Goal: Task Accomplishment & Management: Manage account settings

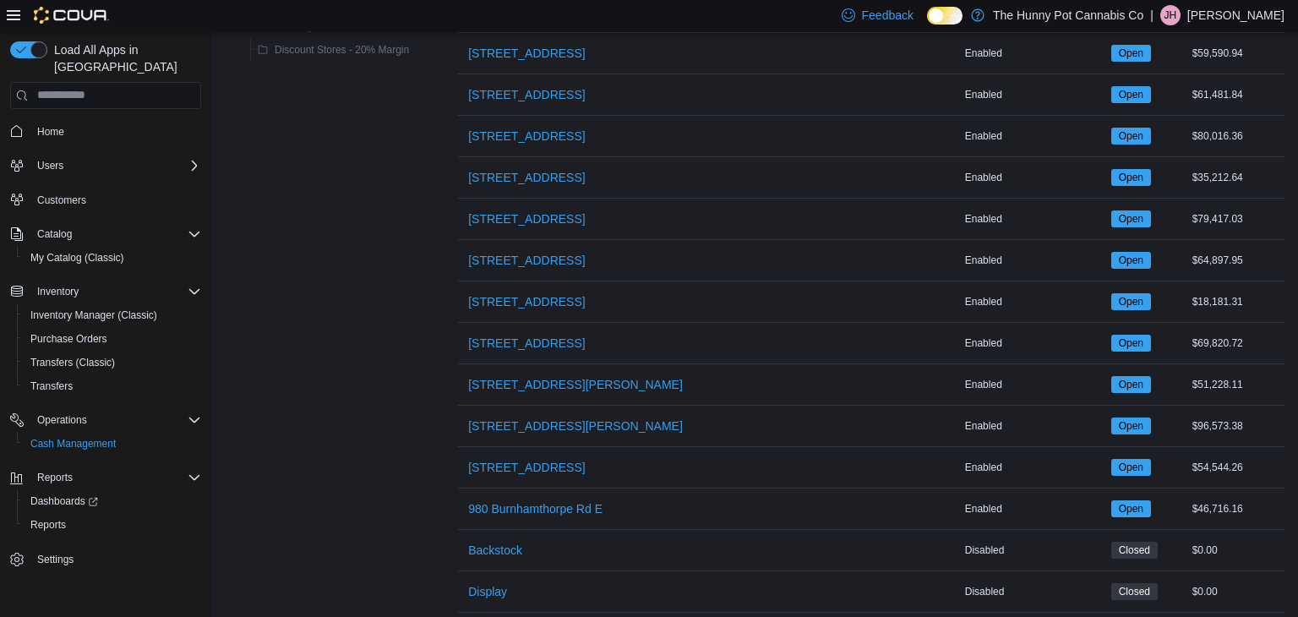
scroll to position [1266, 0]
click at [520, 334] on span "[STREET_ADDRESS]" at bounding box center [526, 342] width 117 height 17
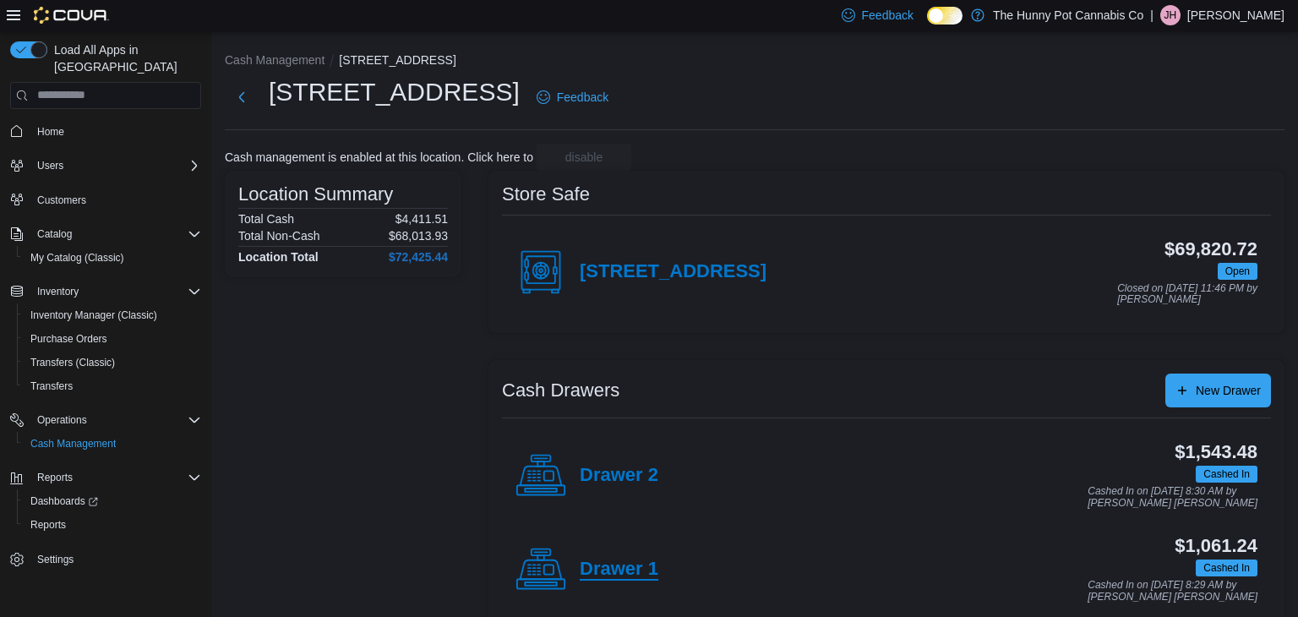
click at [605, 571] on h4 "Drawer 1" at bounding box center [618, 569] width 79 height 22
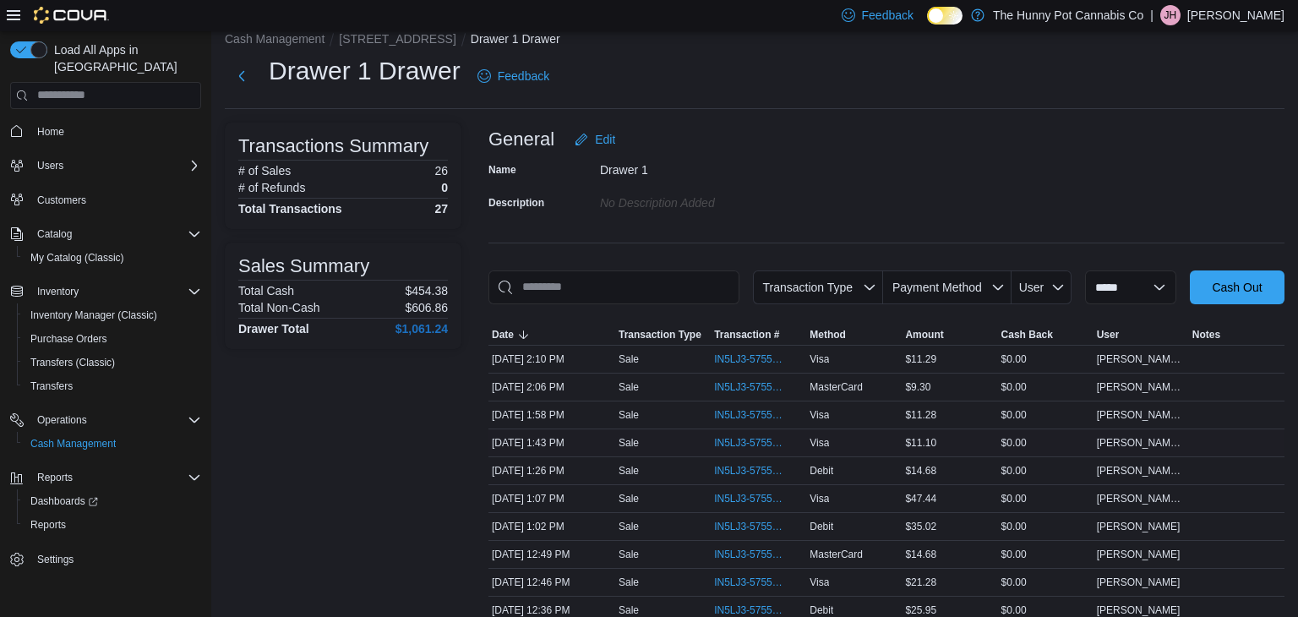
scroll to position [24, 0]
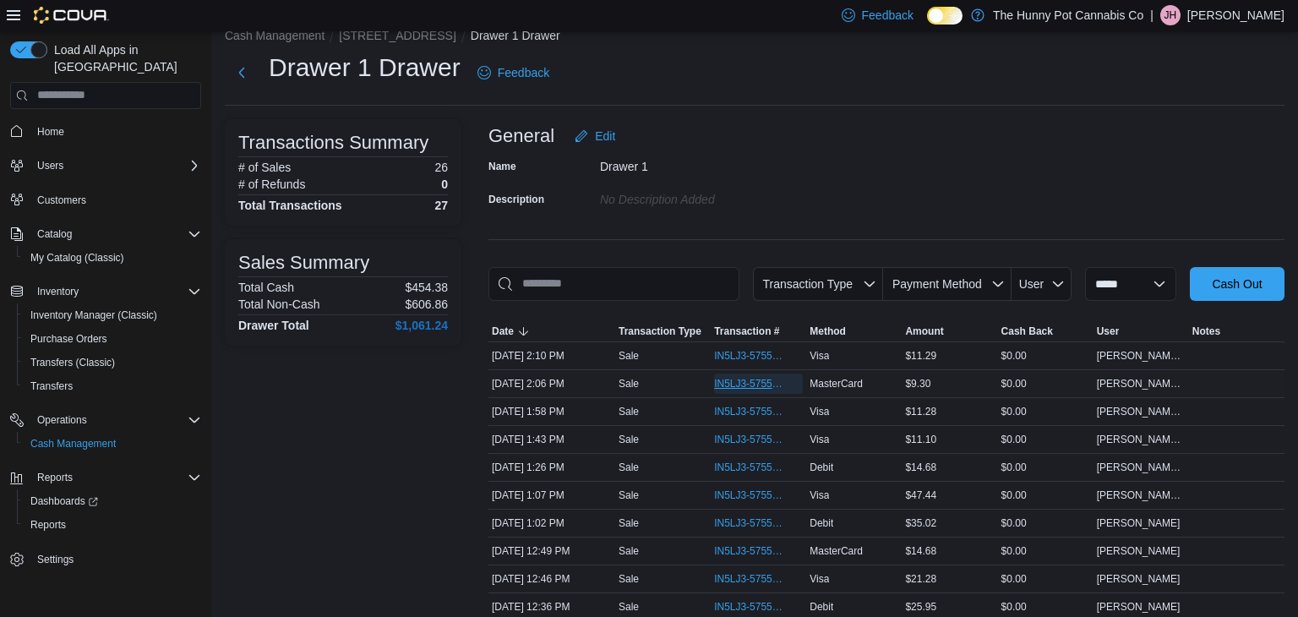
click at [759, 389] on span "IN5LJ3-5755895" at bounding box center [750, 384] width 72 height 14
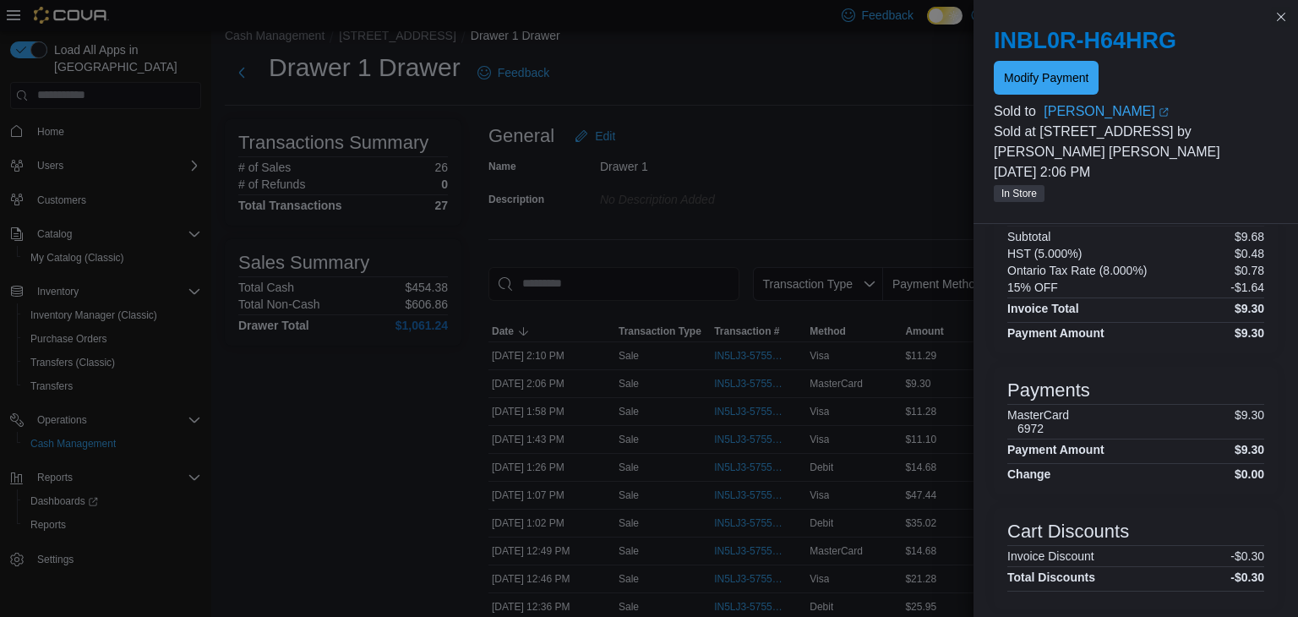
scroll to position [0, 0]
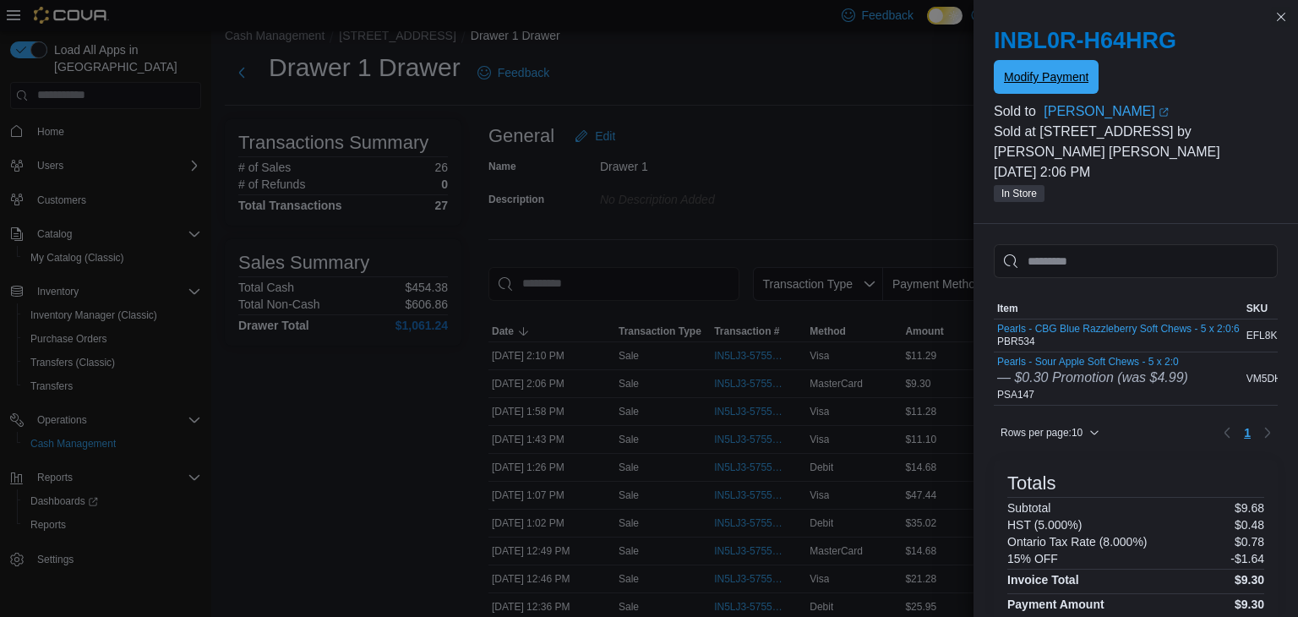
click at [1053, 91] on span "Modify Payment" at bounding box center [1046, 77] width 84 height 34
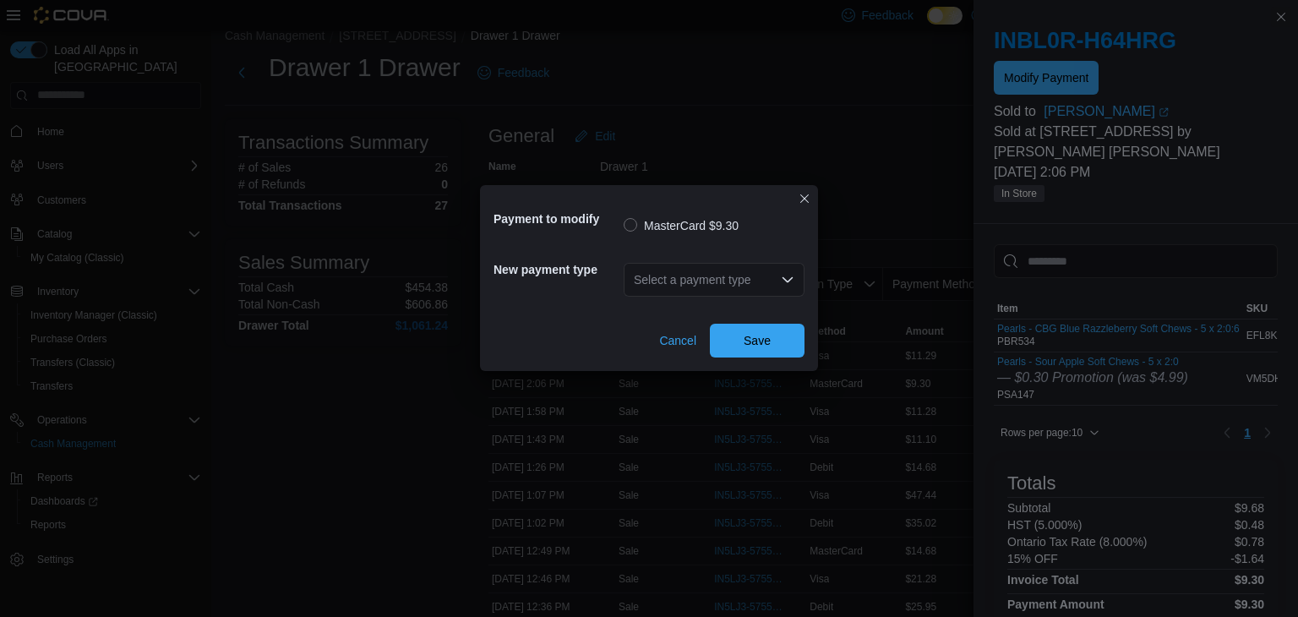
click at [690, 301] on div "Select a payment type" at bounding box center [713, 280] width 181 height 54
click at [694, 285] on div "Select a payment type" at bounding box center [713, 280] width 181 height 34
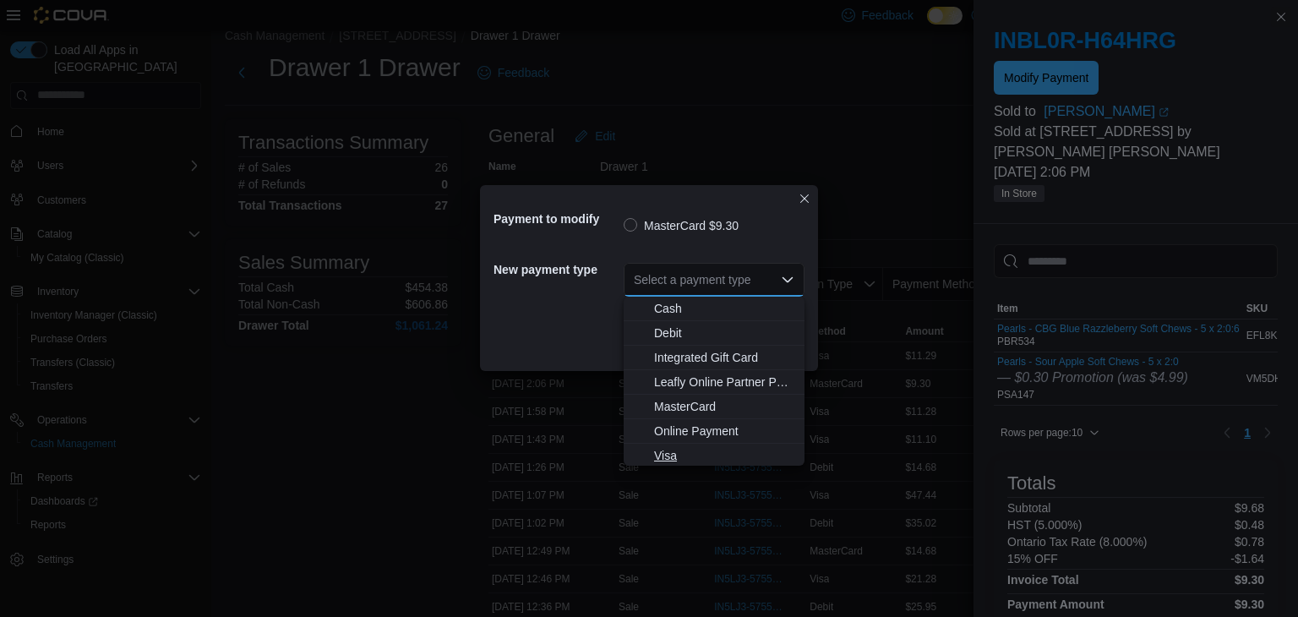
click at [665, 458] on span "Visa" at bounding box center [724, 455] width 140 height 17
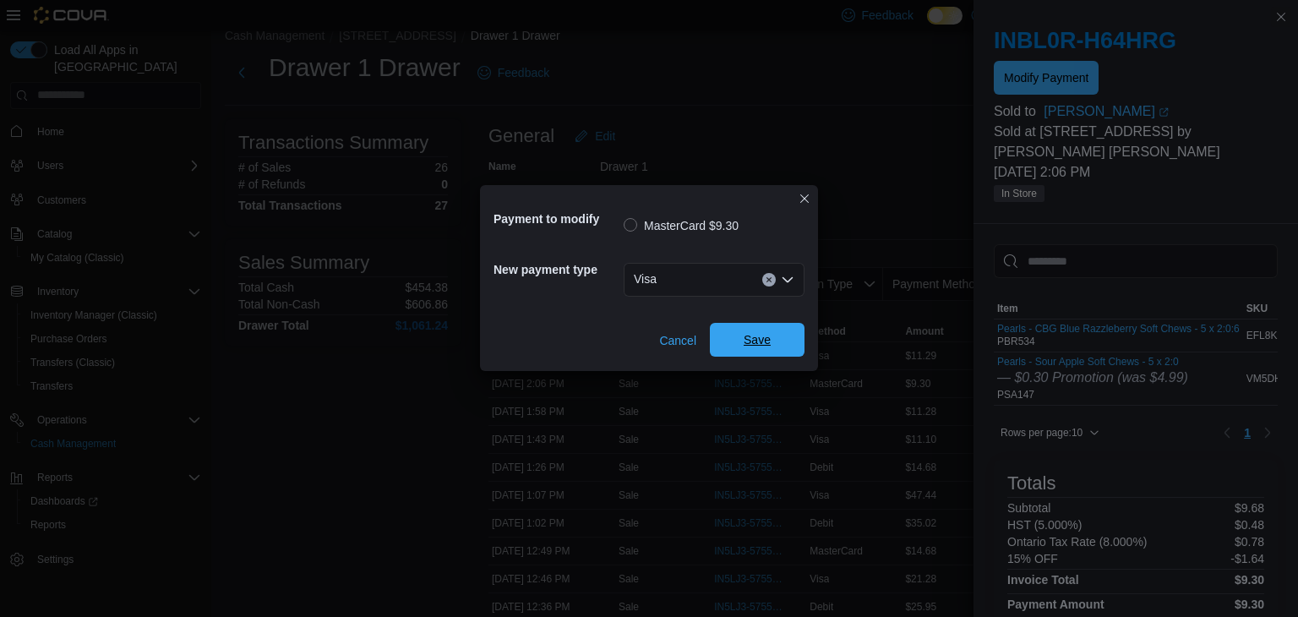
click at [783, 335] on span "Save" at bounding box center [757, 340] width 74 height 34
